Goal: Information Seeking & Learning: Check status

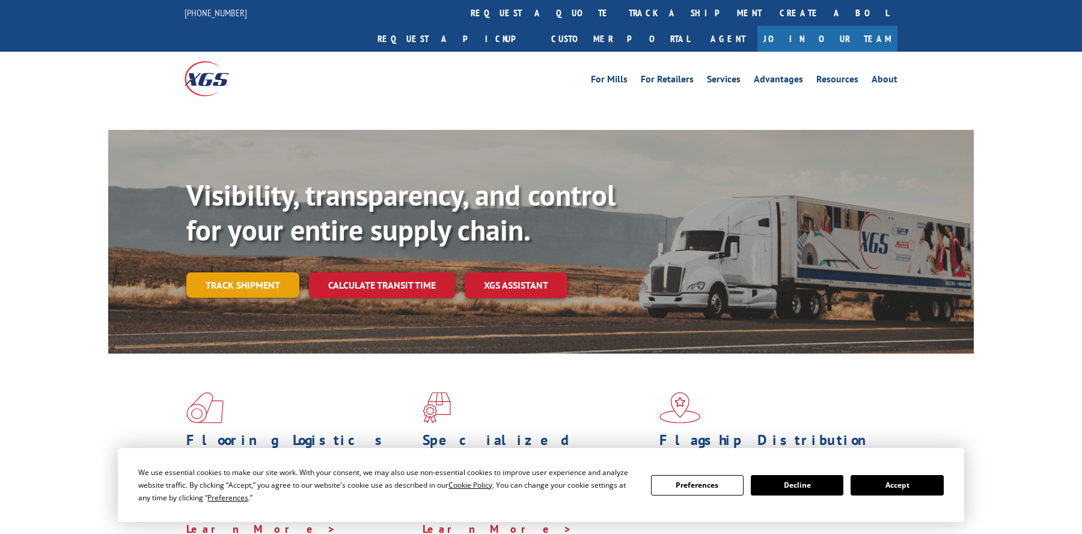
click at [247, 272] on link "Track shipment" at bounding box center [242, 284] width 113 height 25
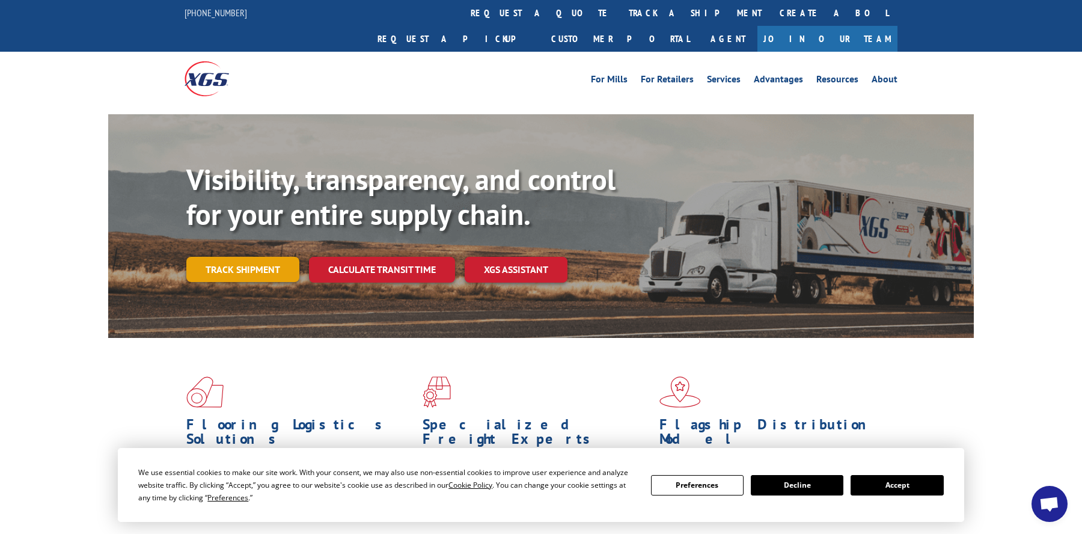
click at [258, 257] on link "Track shipment" at bounding box center [242, 269] width 113 height 25
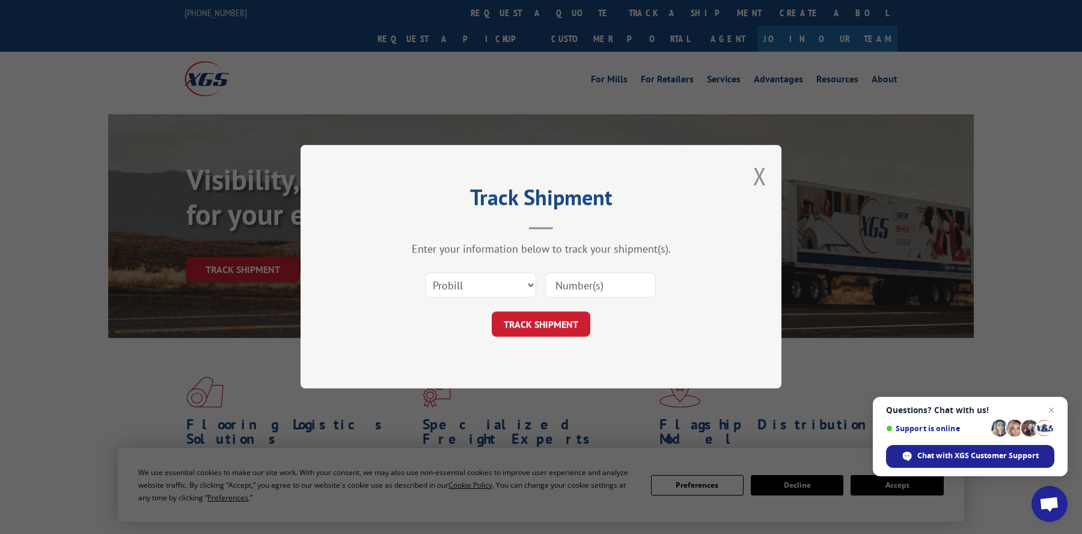
click at [597, 276] on input at bounding box center [600, 285] width 111 height 25
paste input "17590653"
type input "17590653"
click at [538, 322] on button "TRACK SHIPMENT" at bounding box center [541, 324] width 99 height 25
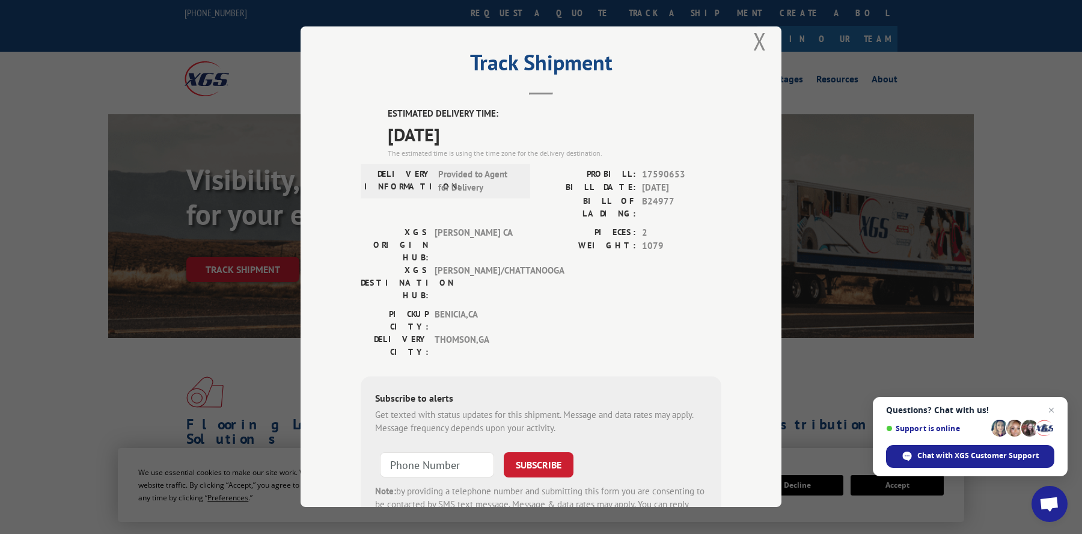
scroll to position [25, 0]
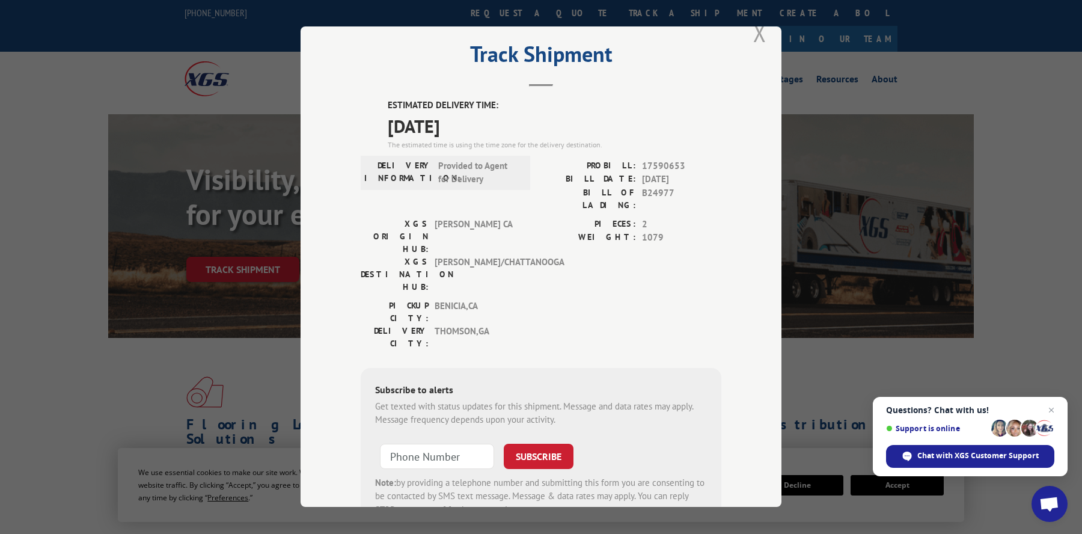
click at [758, 38] on button "Close modal" at bounding box center [759, 33] width 13 height 32
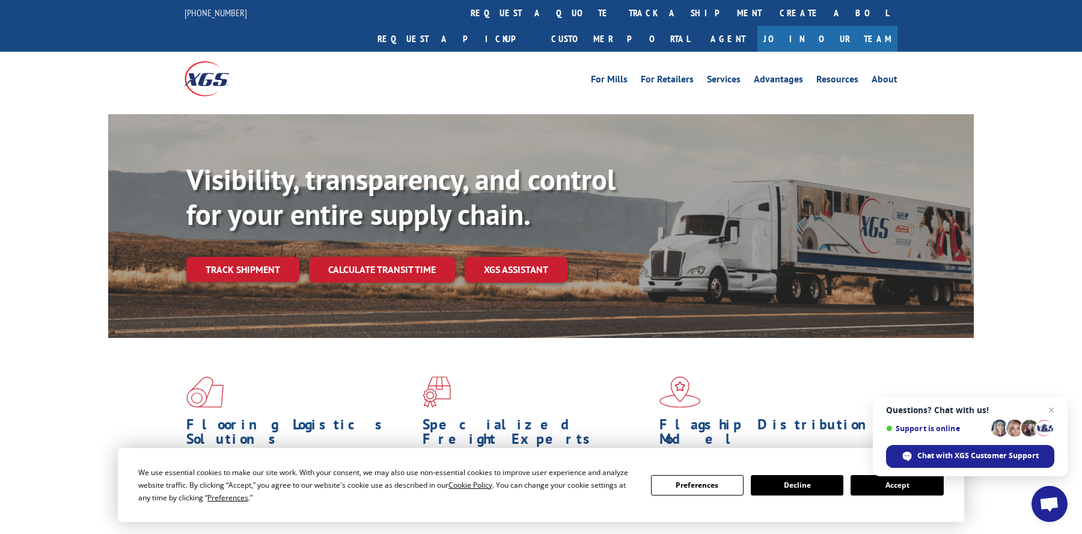
click at [805, 479] on button "Decline" at bounding box center [796, 485] width 93 height 20
